Goal: Task Accomplishment & Management: Manage account settings

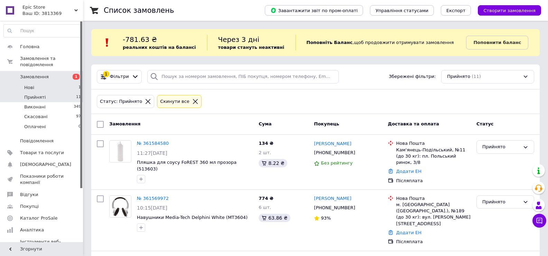
click at [54, 84] on li "Нові 1" at bounding box center [42, 88] width 85 height 10
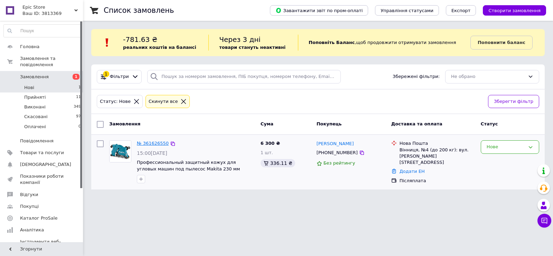
click at [152, 142] on link "№ 361626550" at bounding box center [153, 142] width 32 height 5
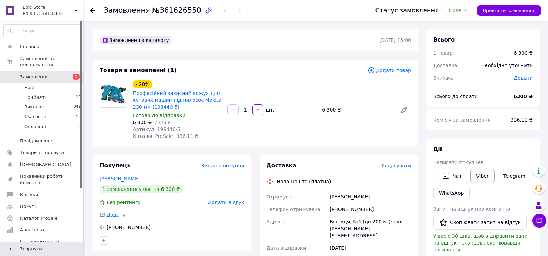
click at [484, 179] on link "Viber" at bounding box center [482, 175] width 24 height 15
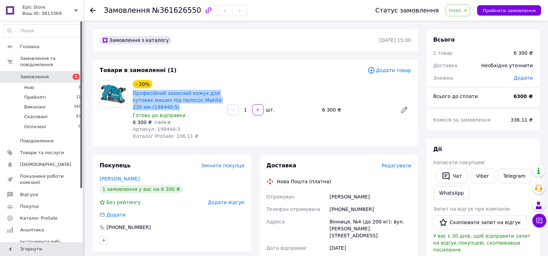
drag, startPoint x: 131, startPoint y: 93, endPoint x: 176, endPoint y: 106, distance: 46.3
click at [176, 106] on div "- 20% Професійний захисний кожух для кутових машин під пилосос Makita 230 мм (1…" at bounding box center [177, 110] width 95 height 62
copy link "Професійний захисний кожух для кутових машин під пилосос Makita 230 мм (198440-…"
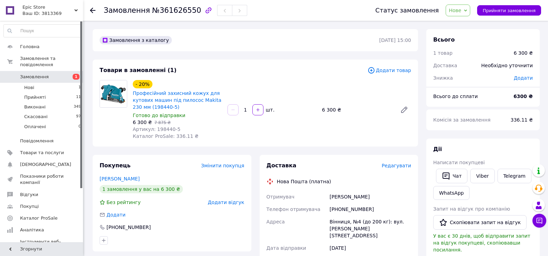
click at [537, 221] on icon at bounding box center [539, 220] width 7 height 7
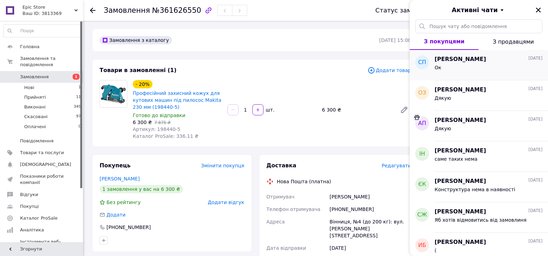
click at [450, 65] on div "Ок" at bounding box center [489, 68] width 108 height 11
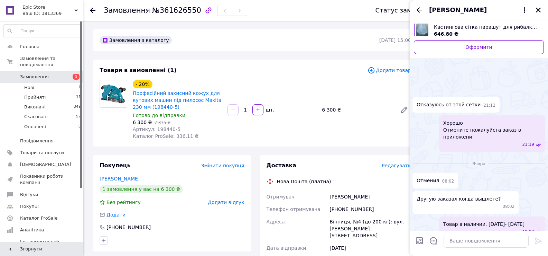
scroll to position [332, 0]
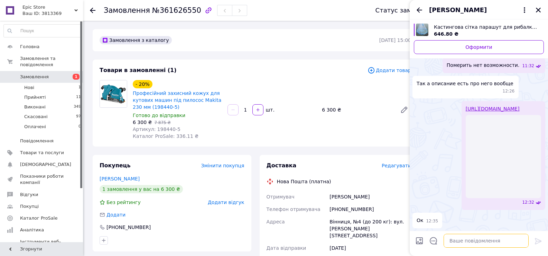
click at [457, 237] on textarea at bounding box center [486, 240] width 85 height 14
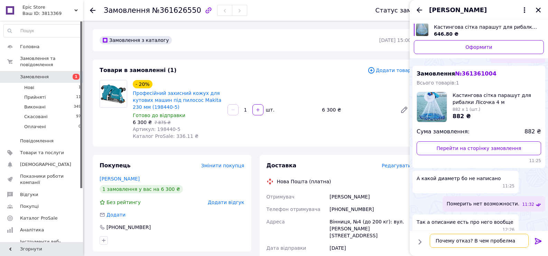
type textarea "Почему отказ? В чем пробелма?"
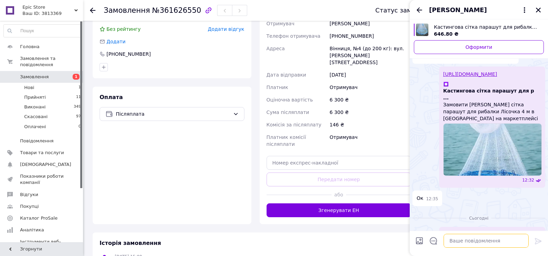
scroll to position [350, 0]
click at [461, 241] on textarea at bounding box center [486, 240] width 85 height 14
click at [444, 61] on span at bounding box center [444, 61] width 0 height 0
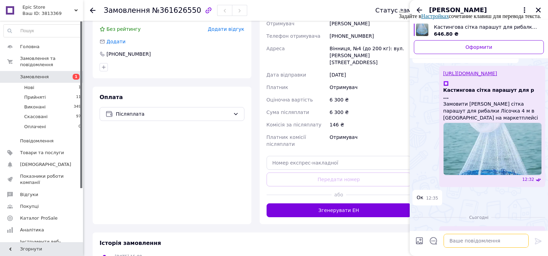
click at [488, 241] on textarea at bounding box center [486, 240] width 85 height 14
click at [538, 9] on div "Задайте в Настройках сочетание клавиш для перевода текста." at bounding box center [470, 13] width 142 height 12
click at [405, 11] on button at bounding box center [402, 12] width 6 height 2
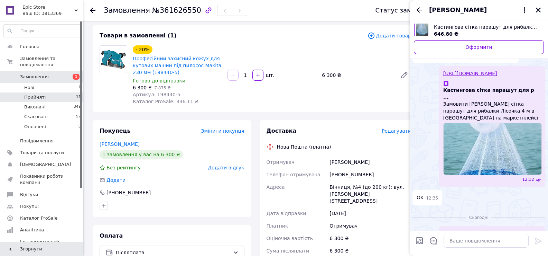
scroll to position [0, 0]
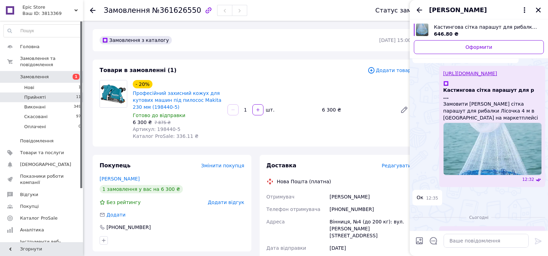
click at [45, 93] on li "Прийняті 11" at bounding box center [42, 97] width 85 height 10
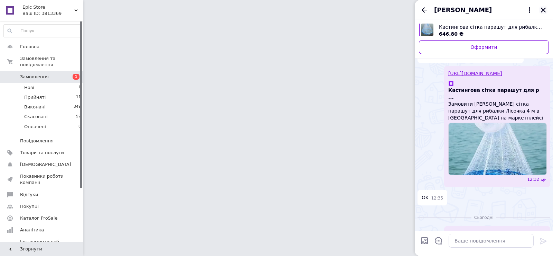
click at [544, 10] on icon "Закрити" at bounding box center [543, 10] width 5 height 5
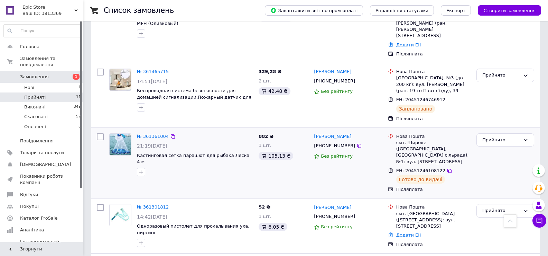
scroll to position [536, 0]
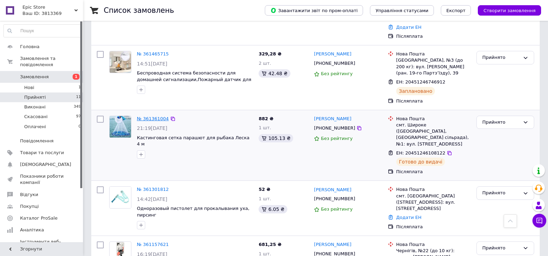
click at [146, 116] on link "№ 361361004" at bounding box center [153, 118] width 32 height 5
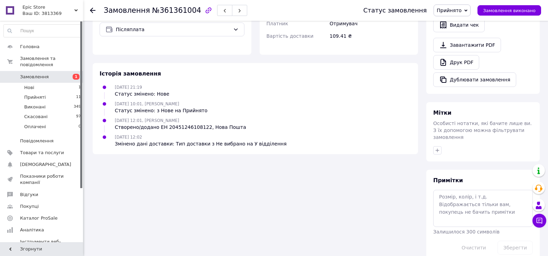
scroll to position [68, 0]
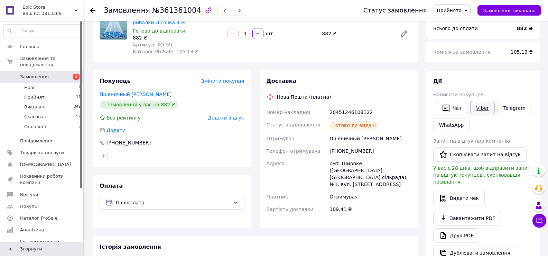
click at [480, 107] on link "Viber" at bounding box center [482, 108] width 24 height 15
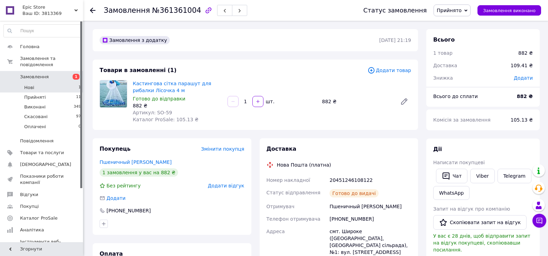
click at [42, 85] on li "Нові 1" at bounding box center [42, 88] width 85 height 10
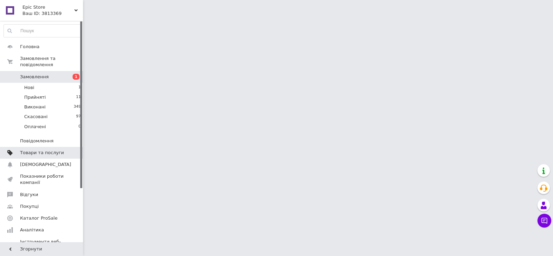
click at [39, 150] on link "Товари та послуги" at bounding box center [42, 153] width 85 height 12
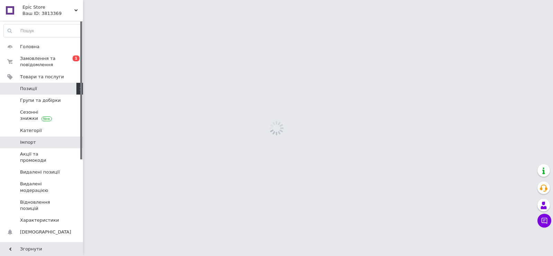
click at [39, 139] on span "Імпорт" at bounding box center [42, 142] width 44 height 6
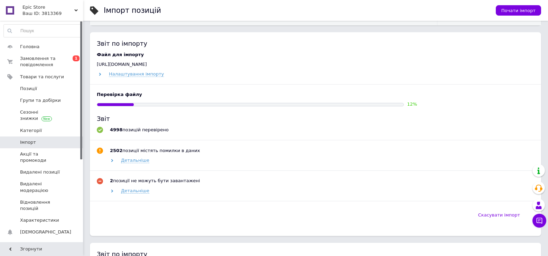
scroll to position [138, 0]
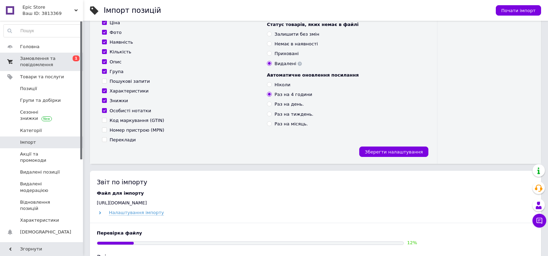
click at [42, 59] on span "Замовлення та повідомлення" at bounding box center [42, 61] width 44 height 12
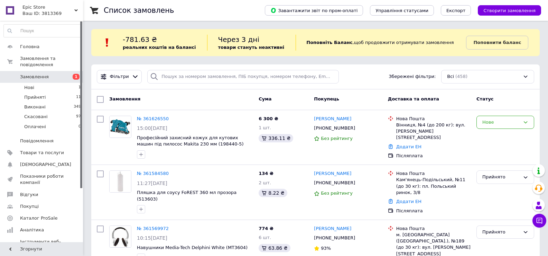
click at [489, 118] on div "Нове" at bounding box center [506, 122] width 58 height 13
click at [495, 161] on li "Скасовано" at bounding box center [505, 162] width 57 height 13
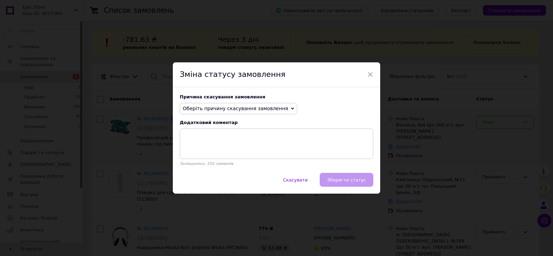
click at [248, 105] on span "Оберіть причину скасування замовлення" at bounding box center [235, 108] width 105 height 6
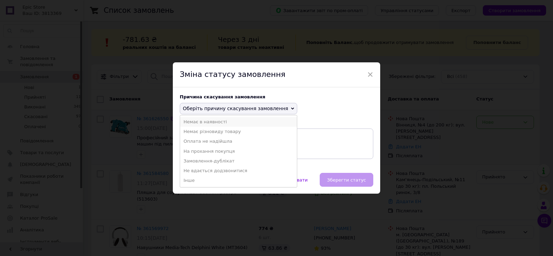
click at [221, 123] on li "Немає в наявності" at bounding box center [238, 122] width 117 height 10
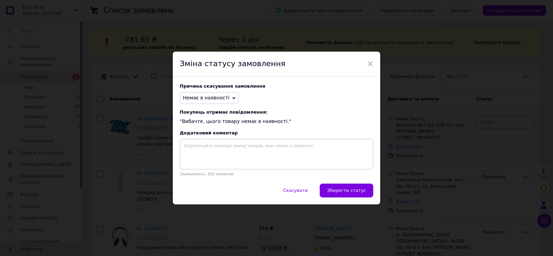
click at [339, 192] on span "Зберегти статус" at bounding box center [346, 189] width 39 height 5
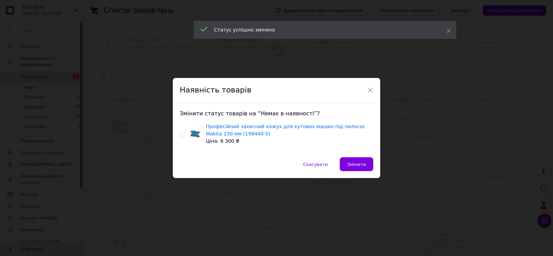
click at [180, 137] on div "Професійний захисний кожух для кутових машин під пилосос Makita 230 мм (198440-…" at bounding box center [277, 134] width 194 height 22
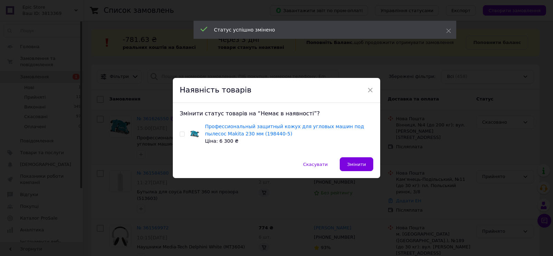
click at [181, 136] on input "checkbox" at bounding box center [182, 134] width 4 height 4
checkbox input "true"
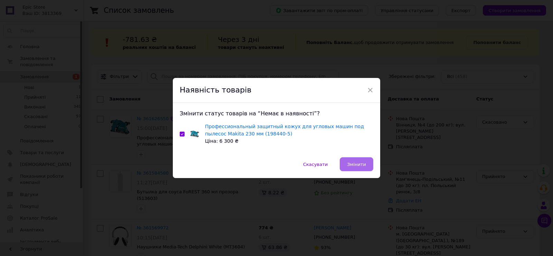
click at [355, 164] on span "Змінити" at bounding box center [356, 164] width 19 height 5
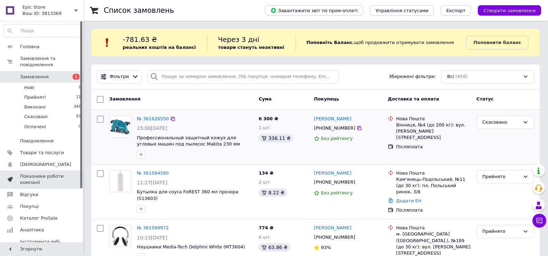
click at [38, 173] on span "Показники роботи компанії" at bounding box center [42, 179] width 44 height 12
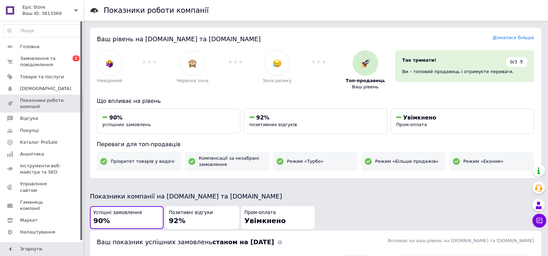
click at [484, 91] on div "Так тримати! 0/3 ? Ви – топовий продавець і отримуєте переваги." at bounding box center [464, 70] width 149 height 50
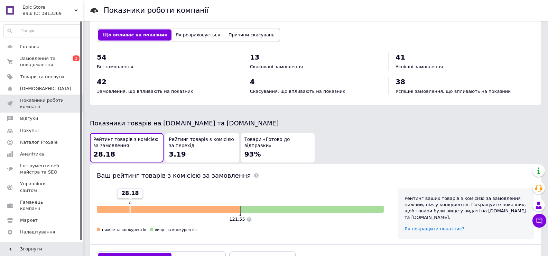
scroll to position [357, 0]
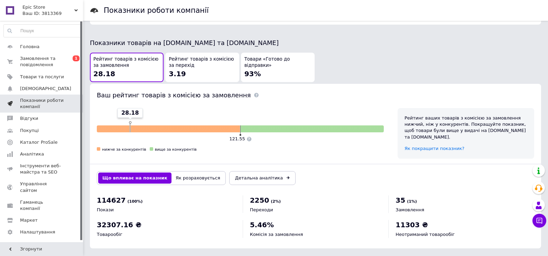
click at [38, 102] on span "Показники роботи компанії" at bounding box center [42, 103] width 44 height 12
click at [48, 64] on span "Замовлення та повідомлення" at bounding box center [42, 61] width 44 height 12
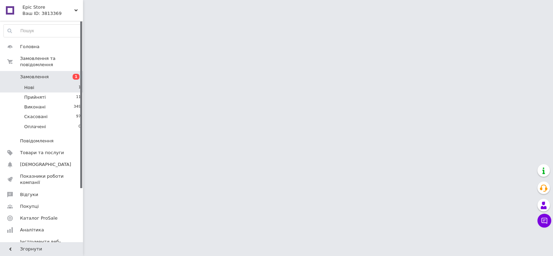
click at [55, 83] on li "Нові 1" at bounding box center [42, 88] width 85 height 10
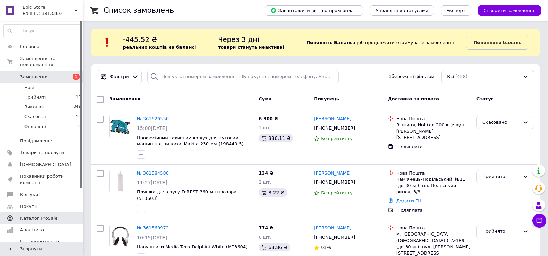
click at [49, 215] on span "Каталог ProSale" at bounding box center [38, 218] width 37 height 6
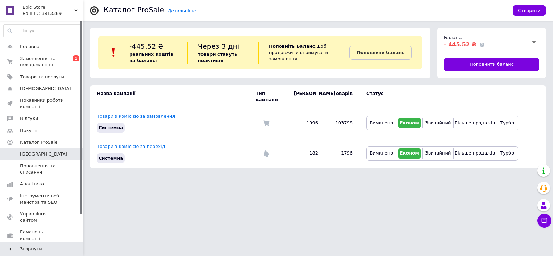
click at [530, 42] on div at bounding box center [534, 42] width 10 height 10
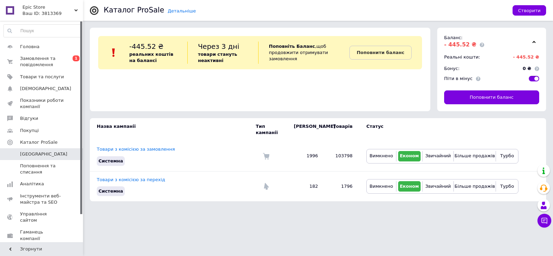
click at [530, 42] on div at bounding box center [534, 42] width 10 height 10
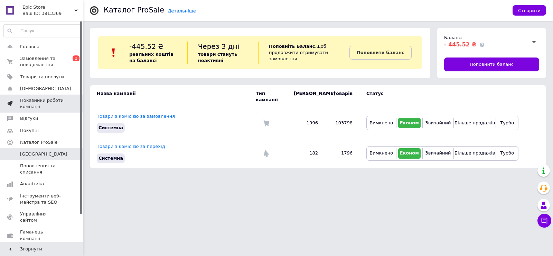
click at [42, 98] on span "Показники роботи компанії" at bounding box center [42, 103] width 44 height 12
